Goal: Obtain resource: Download file/media

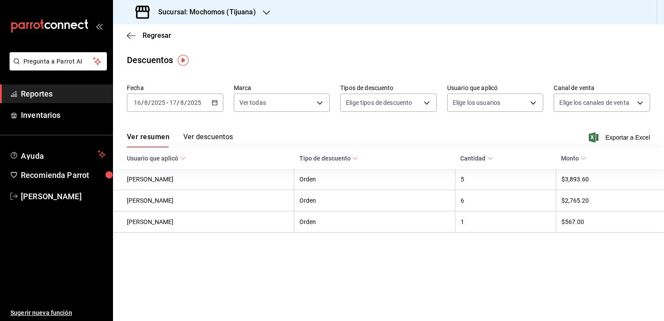
click at [200, 101] on input "2025" at bounding box center [194, 102] width 15 height 7
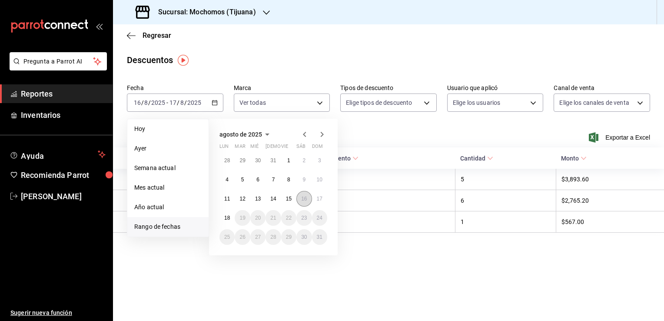
click at [306, 193] on button "16" at bounding box center [304, 199] width 15 height 16
click at [323, 203] on button "17" at bounding box center [319, 199] width 15 height 16
click at [320, 204] on button "17" at bounding box center [319, 199] width 15 height 16
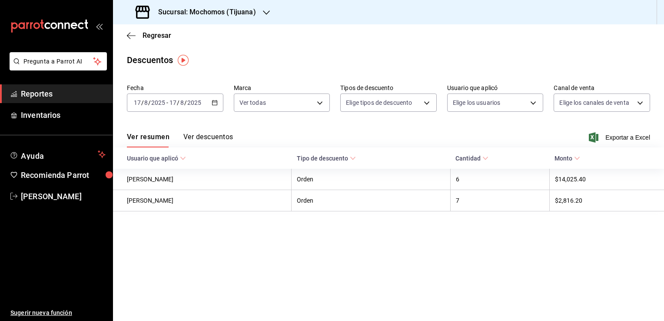
click at [202, 104] on div "[DATE] [DATE] - [DATE] [DATE]" at bounding box center [175, 102] width 97 height 18
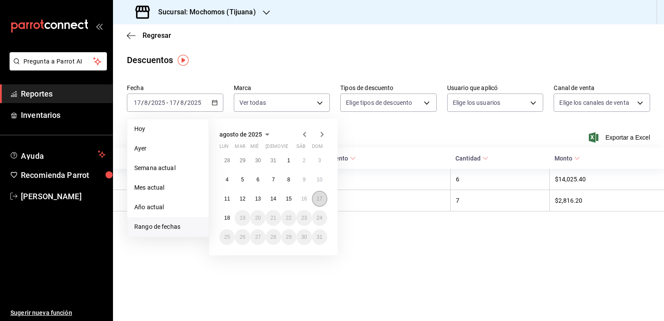
click at [322, 203] on button "17" at bounding box center [319, 199] width 15 height 16
click at [70, 100] on link "Reportes" at bounding box center [56, 93] width 113 height 19
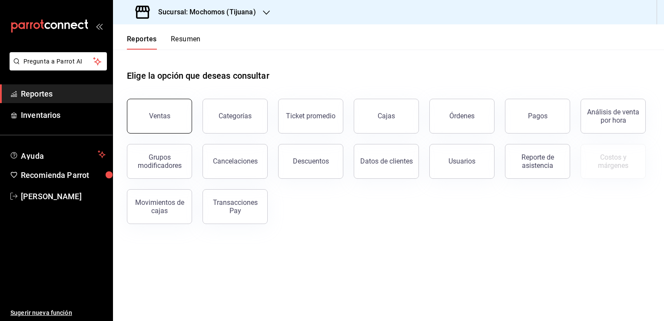
click at [163, 114] on div "Ventas" at bounding box center [159, 116] width 21 height 8
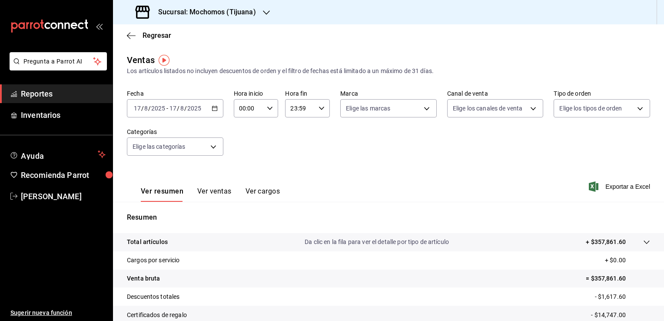
click at [198, 111] on input "2025" at bounding box center [194, 108] width 15 height 7
click at [212, 107] on \(Stroke\) "button" at bounding box center [214, 108] width 5 height 5
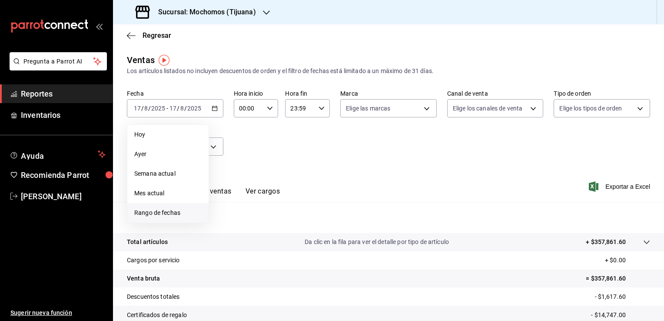
click at [186, 213] on span "Rango de fechas" at bounding box center [167, 212] width 67 height 9
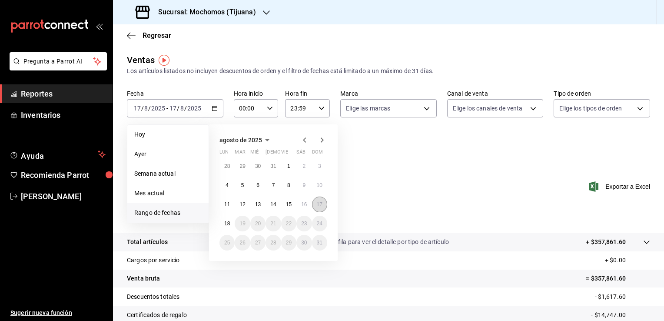
click at [320, 208] on button "17" at bounding box center [319, 205] width 15 height 16
click at [220, 223] on button "18" at bounding box center [227, 224] width 15 height 16
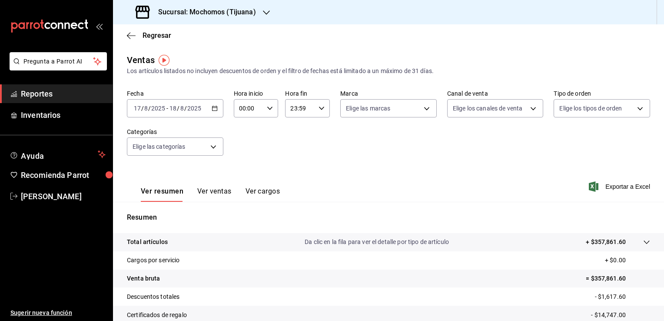
click at [270, 112] on div "00:00 Hora inicio" at bounding box center [256, 108] width 45 height 18
click at [242, 151] on span "05" at bounding box center [244, 147] width 8 height 7
type input "05:00"
click at [305, 107] on div at bounding box center [332, 160] width 664 height 321
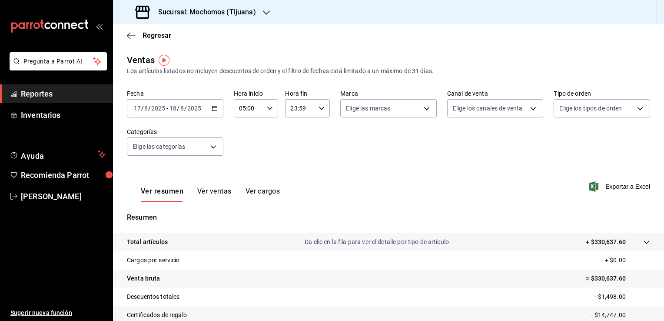
click at [305, 107] on input "23:59" at bounding box center [300, 108] width 30 height 17
click at [295, 147] on span "05" at bounding box center [294, 143] width 8 height 7
type input "05:59"
click at [380, 154] on div at bounding box center [332, 160] width 664 height 321
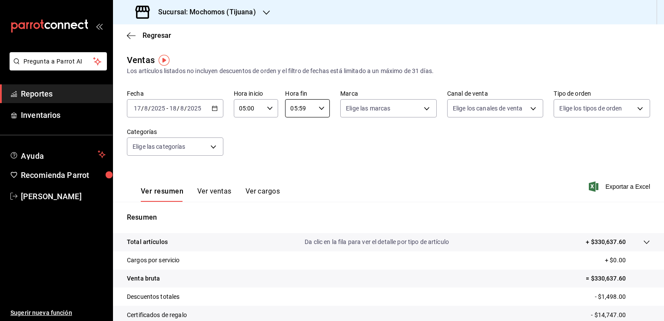
scroll to position [43, 0]
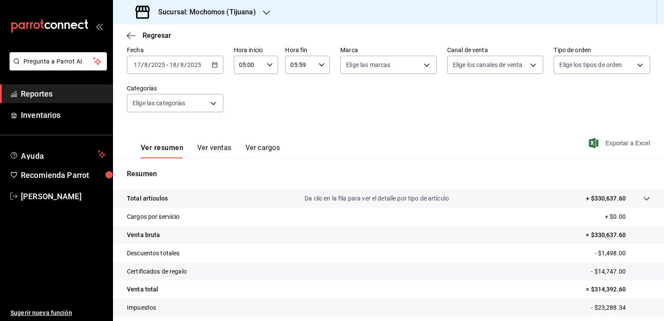
click at [612, 143] on span "Exportar a Excel" at bounding box center [621, 143] width 60 height 10
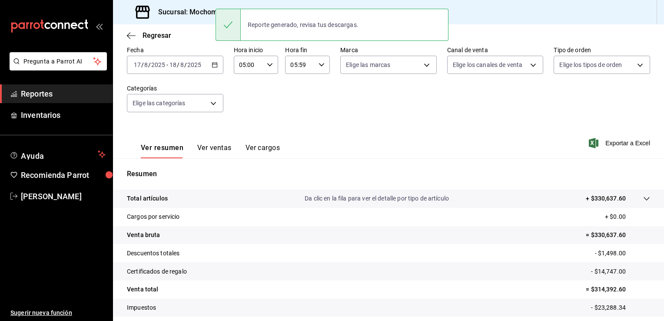
click at [338, 107] on div "Fecha [DATE] [DATE] - [DATE] [DATE] Hora inicio 05:00 Hora inicio Hora fin 05:5…" at bounding box center [388, 84] width 523 height 77
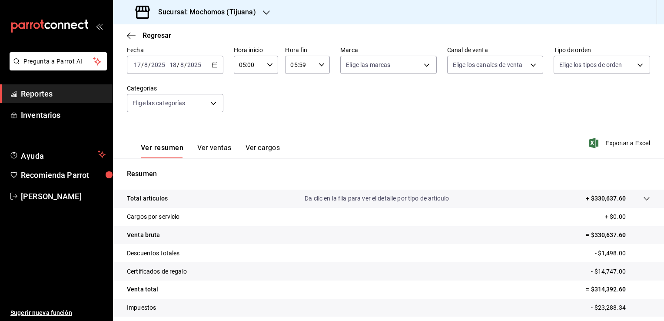
click at [40, 97] on span "Reportes" at bounding box center [63, 94] width 85 height 12
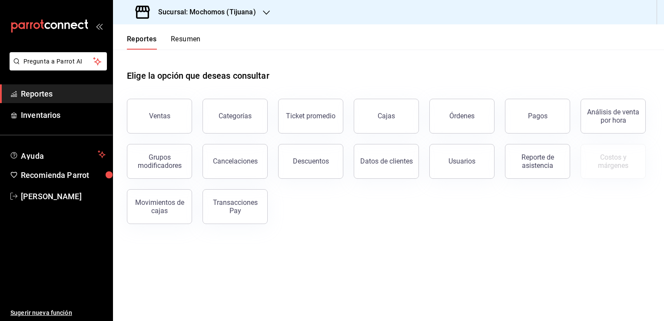
click at [28, 92] on span "Reportes" at bounding box center [63, 94] width 85 height 12
click at [312, 161] on div "Descuentos" at bounding box center [311, 161] width 36 height 8
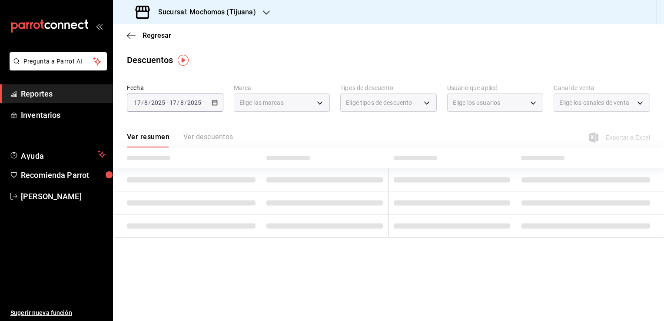
click at [207, 107] on div "[DATE] [DATE] - [DATE] [DATE]" at bounding box center [175, 102] width 97 height 18
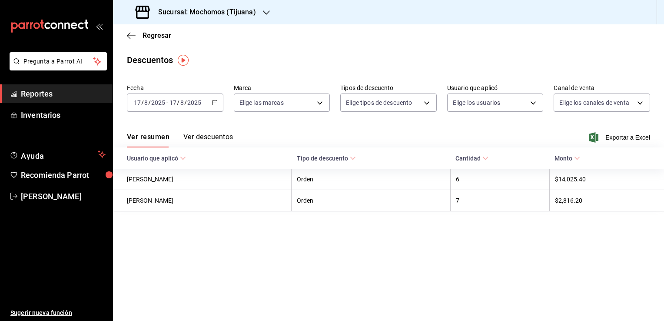
click at [215, 103] on icon "button" at bounding box center [215, 103] width 6 height 6
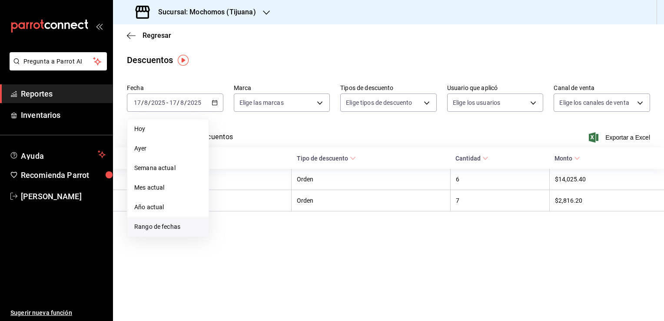
click at [165, 228] on span "Rango de fechas" at bounding box center [167, 226] width 67 height 9
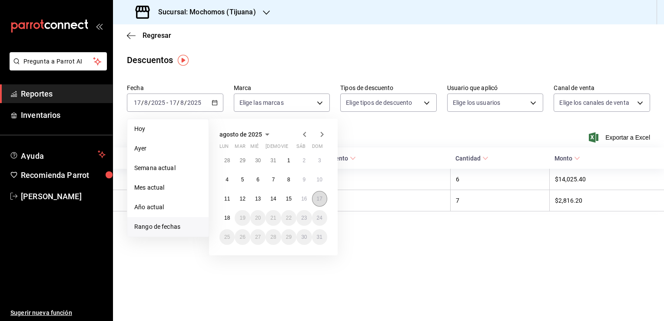
click at [321, 194] on button "17" at bounding box center [319, 199] width 15 height 16
click at [223, 219] on button "18" at bounding box center [227, 218] width 15 height 16
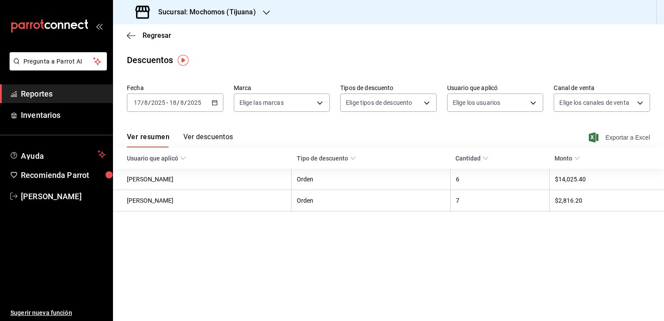
click at [627, 138] on span "Exportar a Excel" at bounding box center [621, 137] width 60 height 10
